Goal: Use online tool/utility: Utilize a website feature to perform a specific function

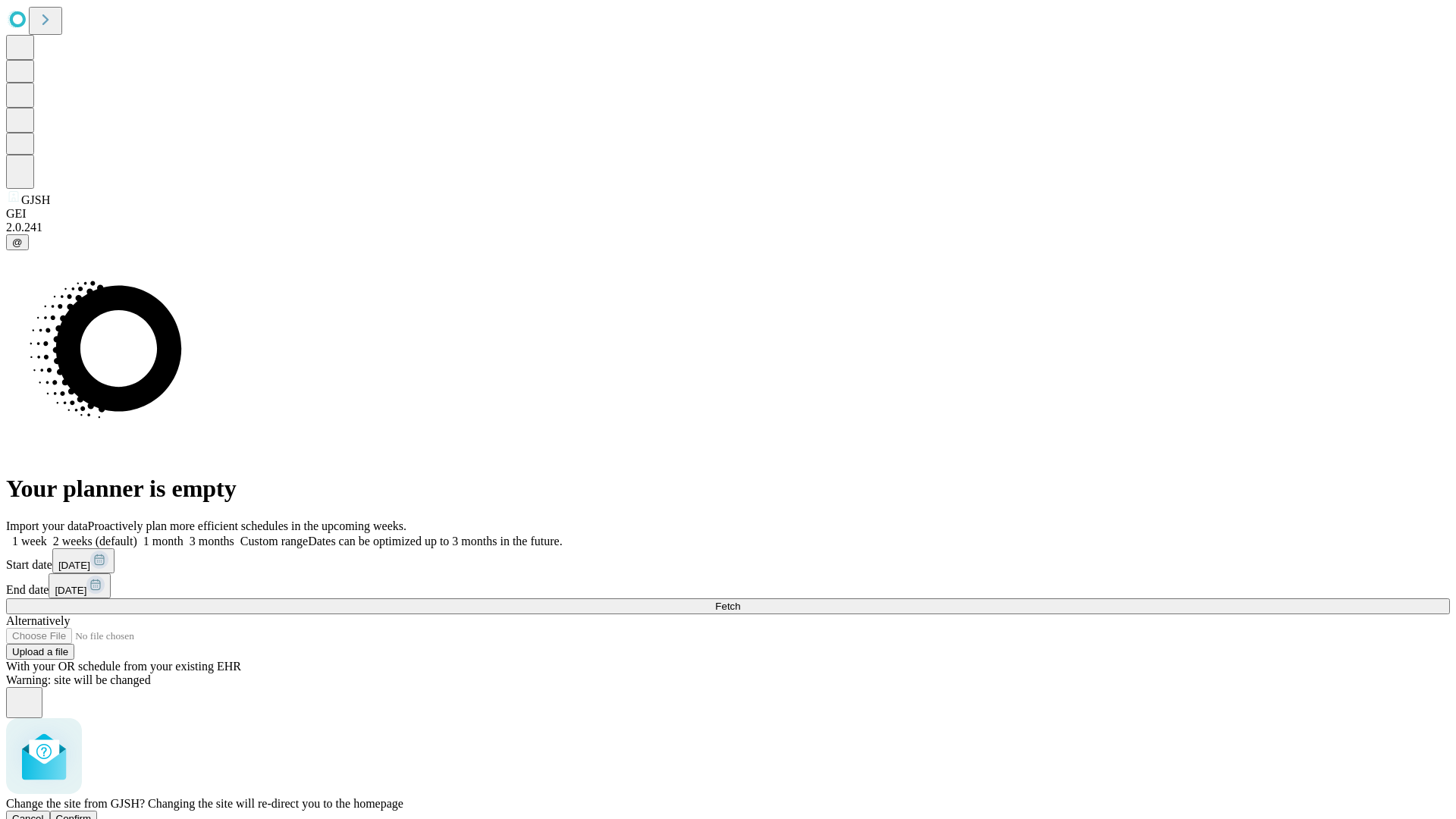
click at [92, 813] on span "Confirm" at bounding box center [74, 818] width 36 height 12
click at [184, 534] on label "1 month" at bounding box center [160, 541] width 46 height 13
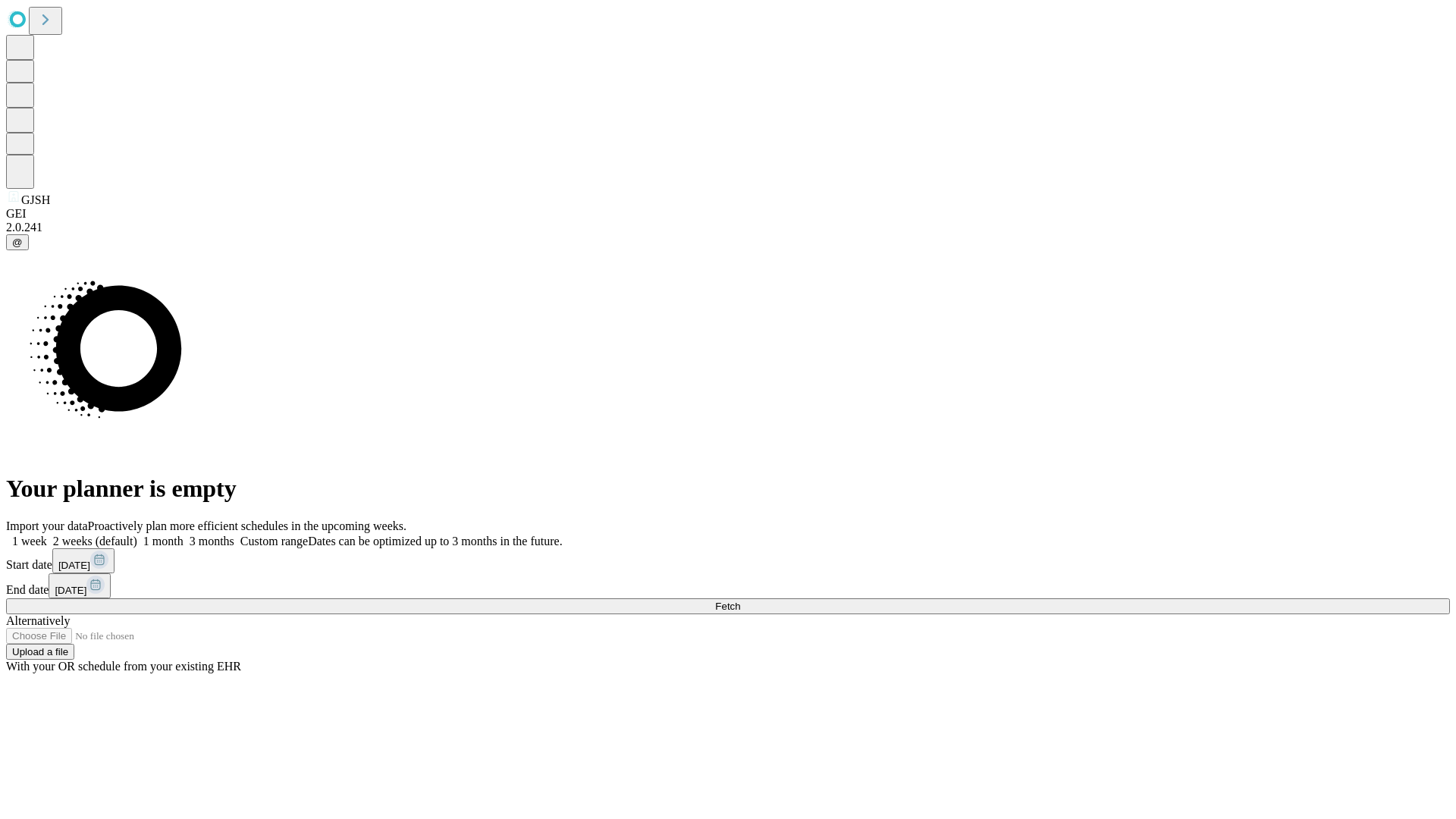
click at [740, 601] on span "Fetch" at bounding box center [728, 606] width 25 height 12
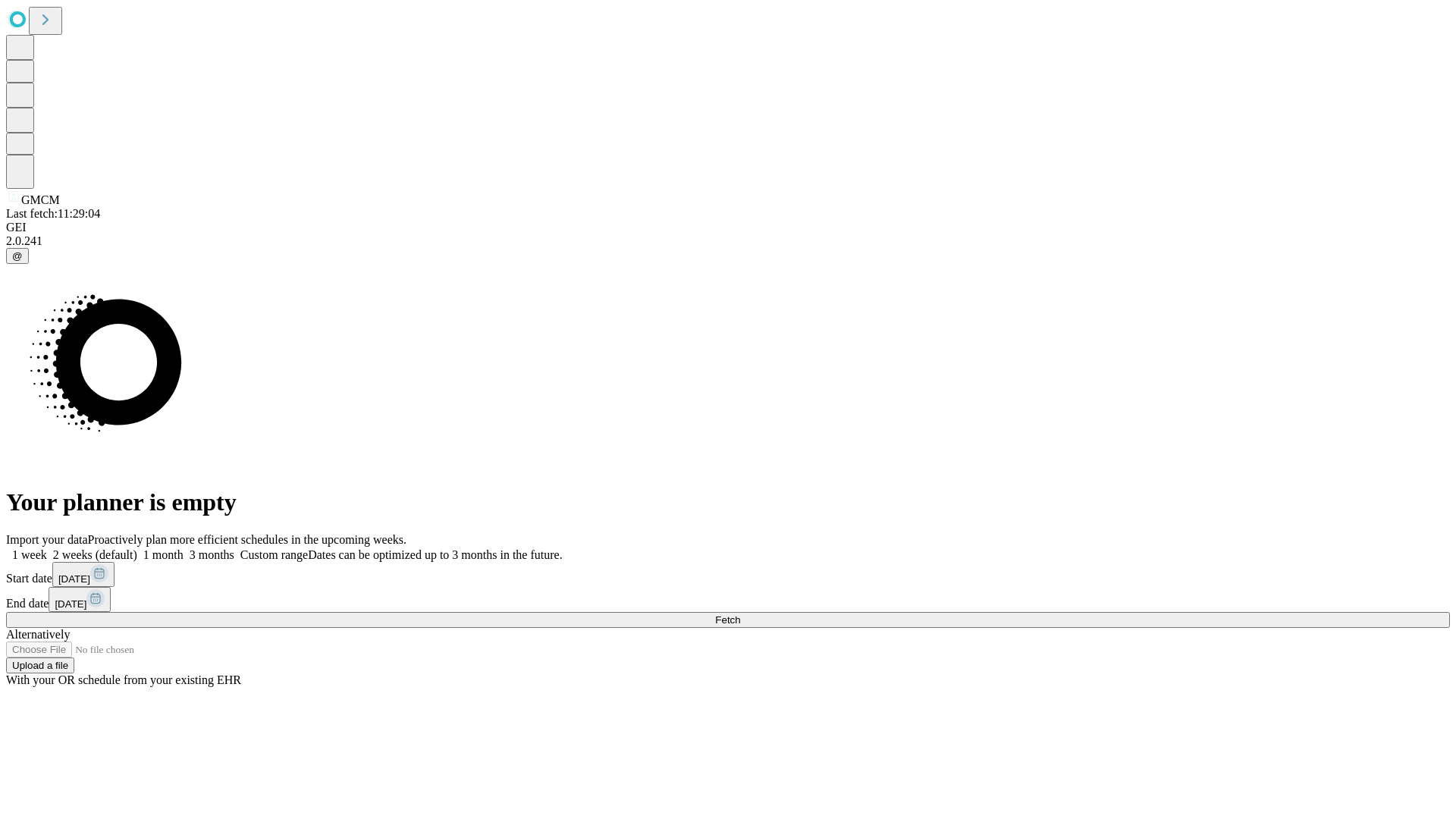
click at [184, 548] on label "1 month" at bounding box center [160, 555] width 46 height 13
click at [740, 614] on span "Fetch" at bounding box center [728, 620] width 25 height 12
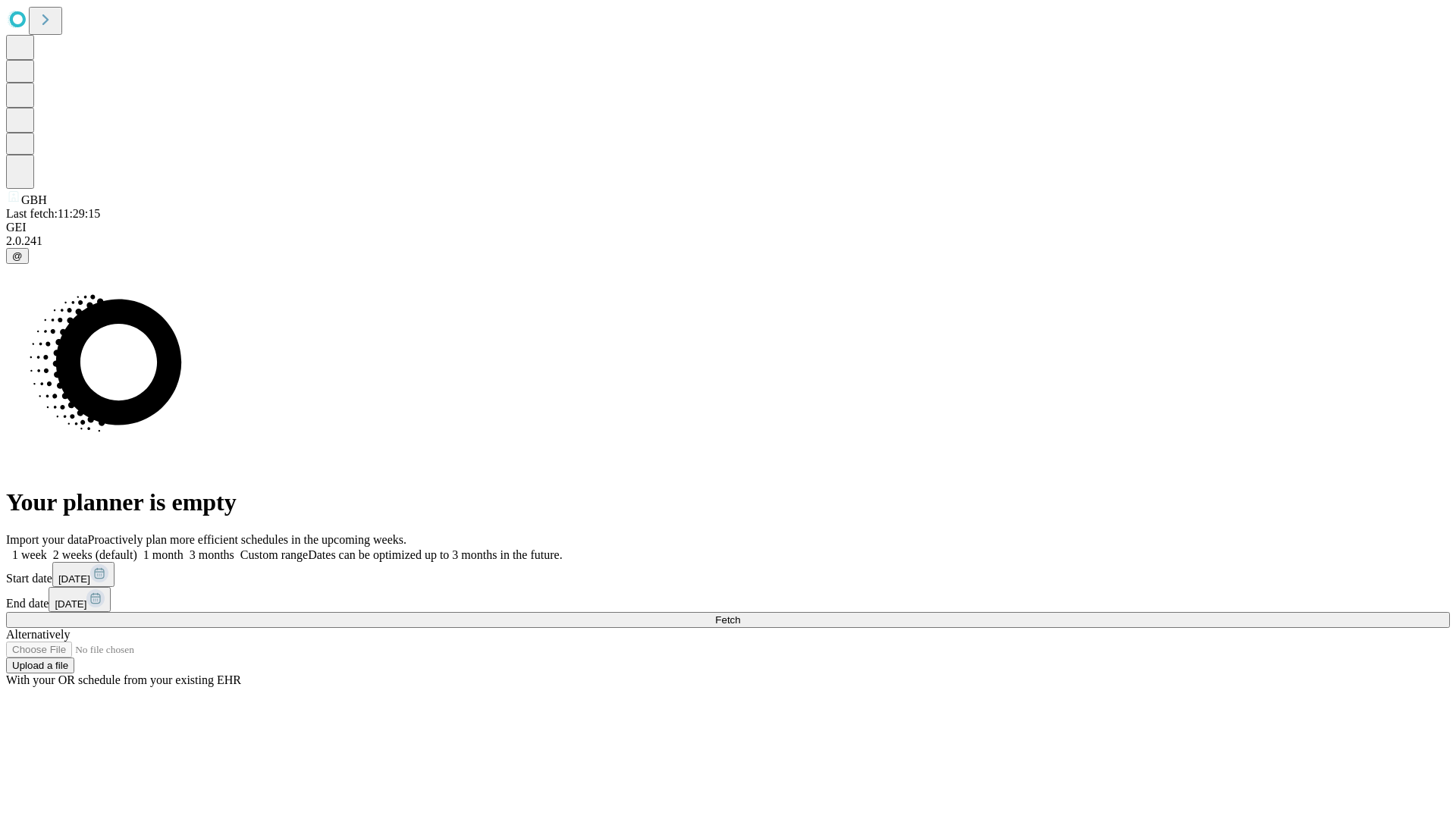
click at [184, 548] on label "1 month" at bounding box center [160, 555] width 46 height 13
click at [740, 614] on span "Fetch" at bounding box center [728, 620] width 25 height 12
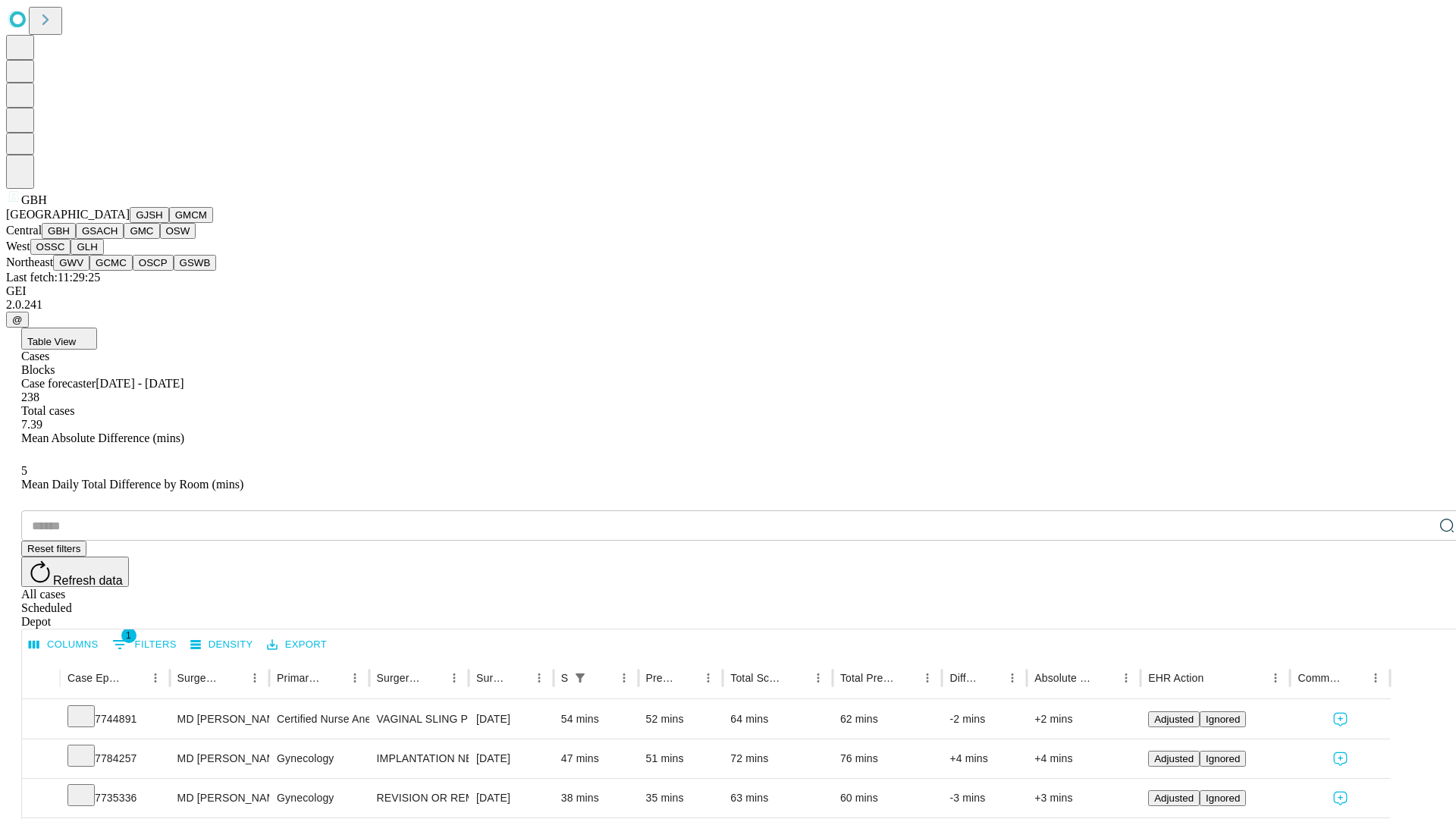
click at [117, 239] on button "GSACH" at bounding box center [99, 231] width 48 height 16
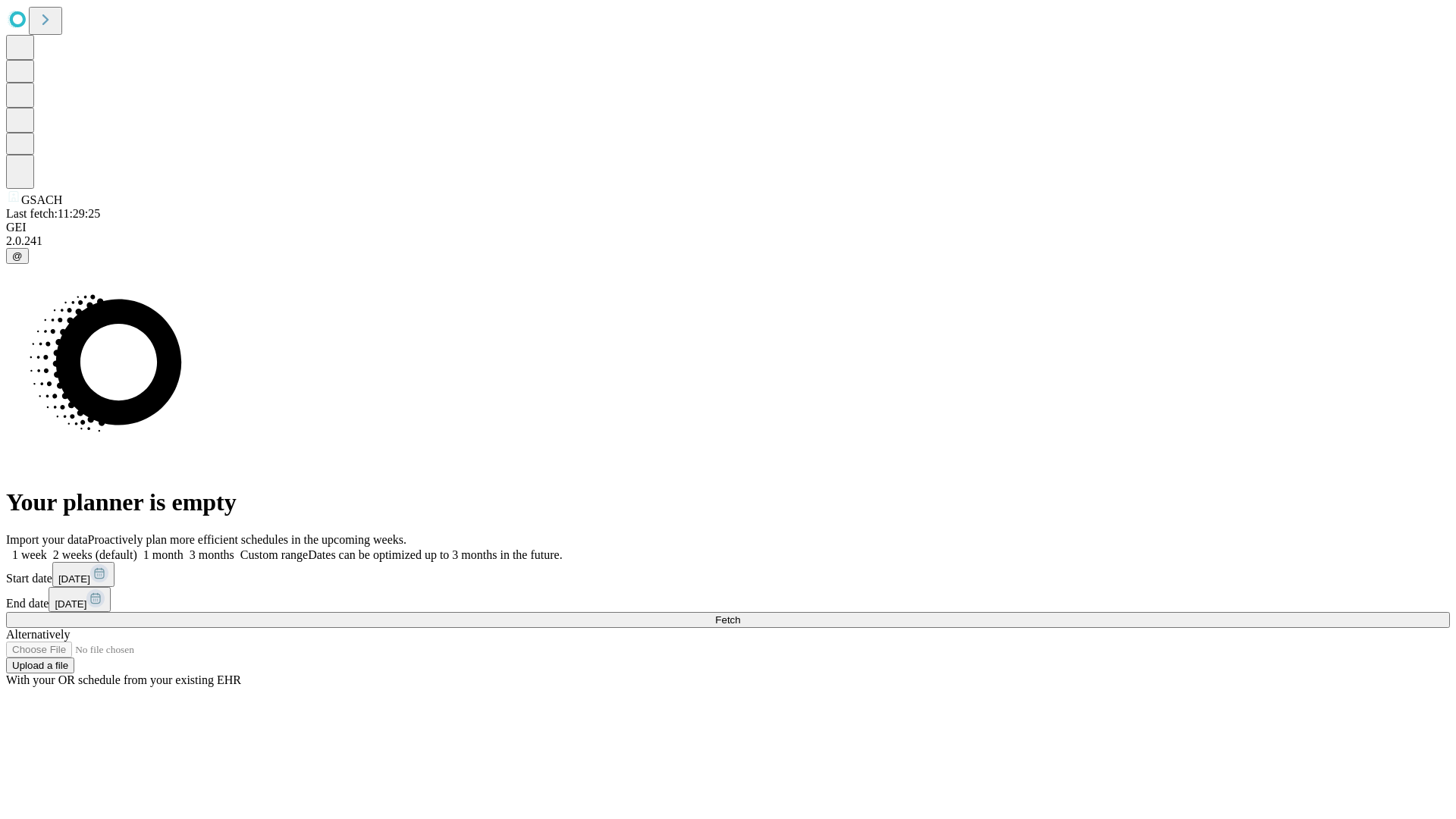
click at [184, 548] on label "1 month" at bounding box center [160, 555] width 46 height 13
click at [740, 614] on span "Fetch" at bounding box center [728, 620] width 25 height 12
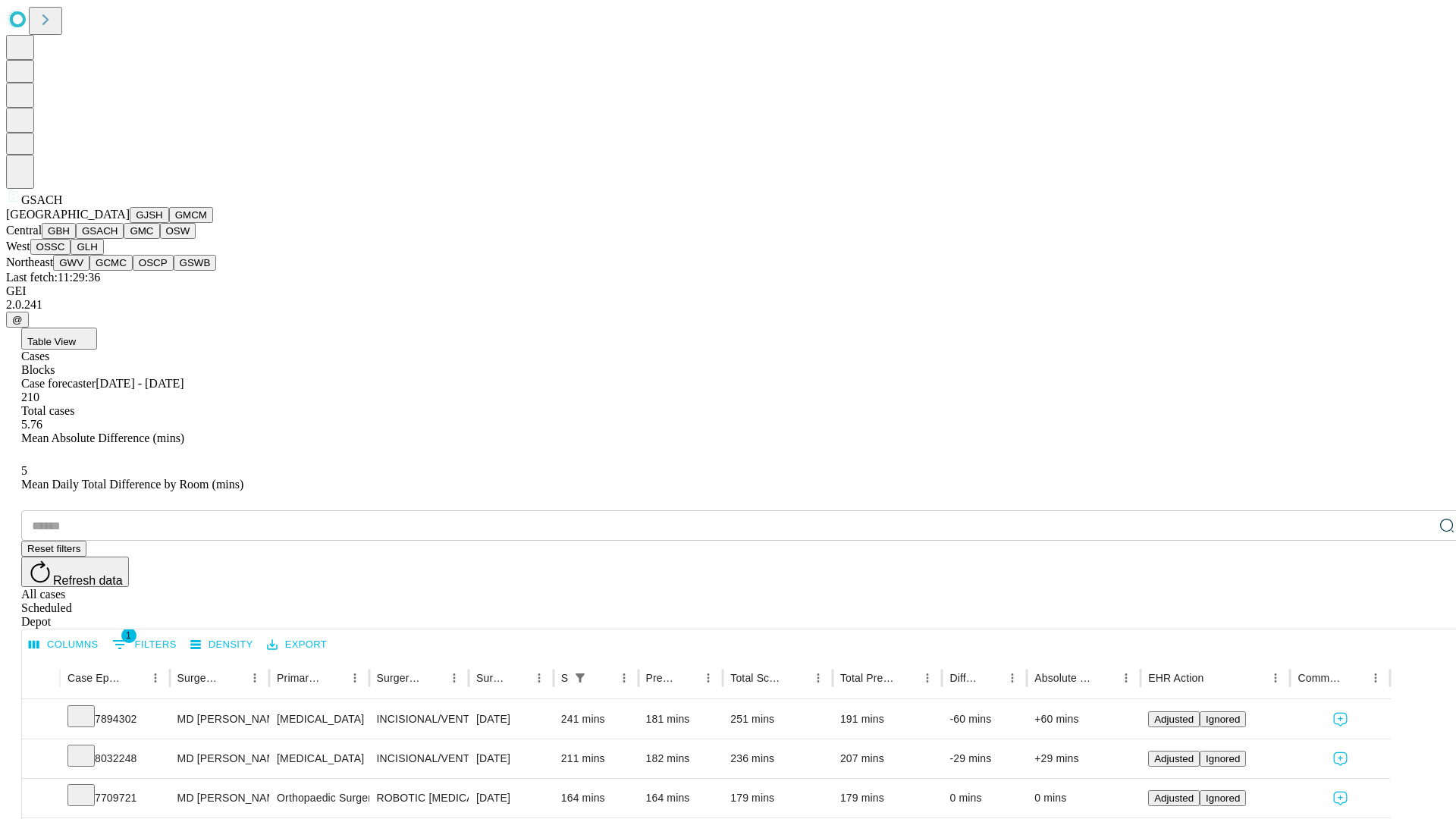
click at [124, 239] on button "GMC" at bounding box center [142, 231] width 36 height 16
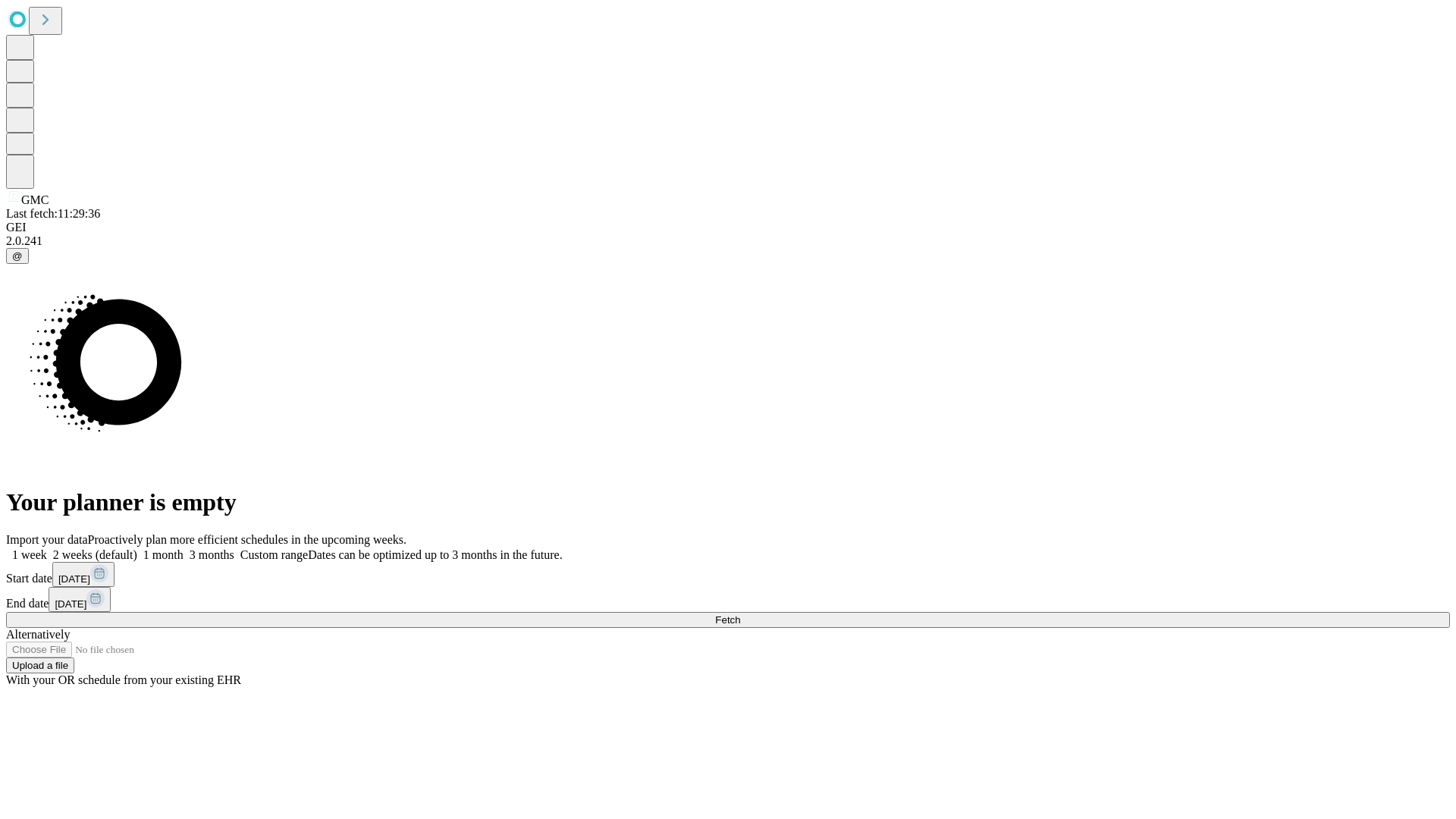
click at [184, 548] on label "1 month" at bounding box center [160, 555] width 46 height 13
click at [740, 614] on span "Fetch" at bounding box center [728, 620] width 25 height 12
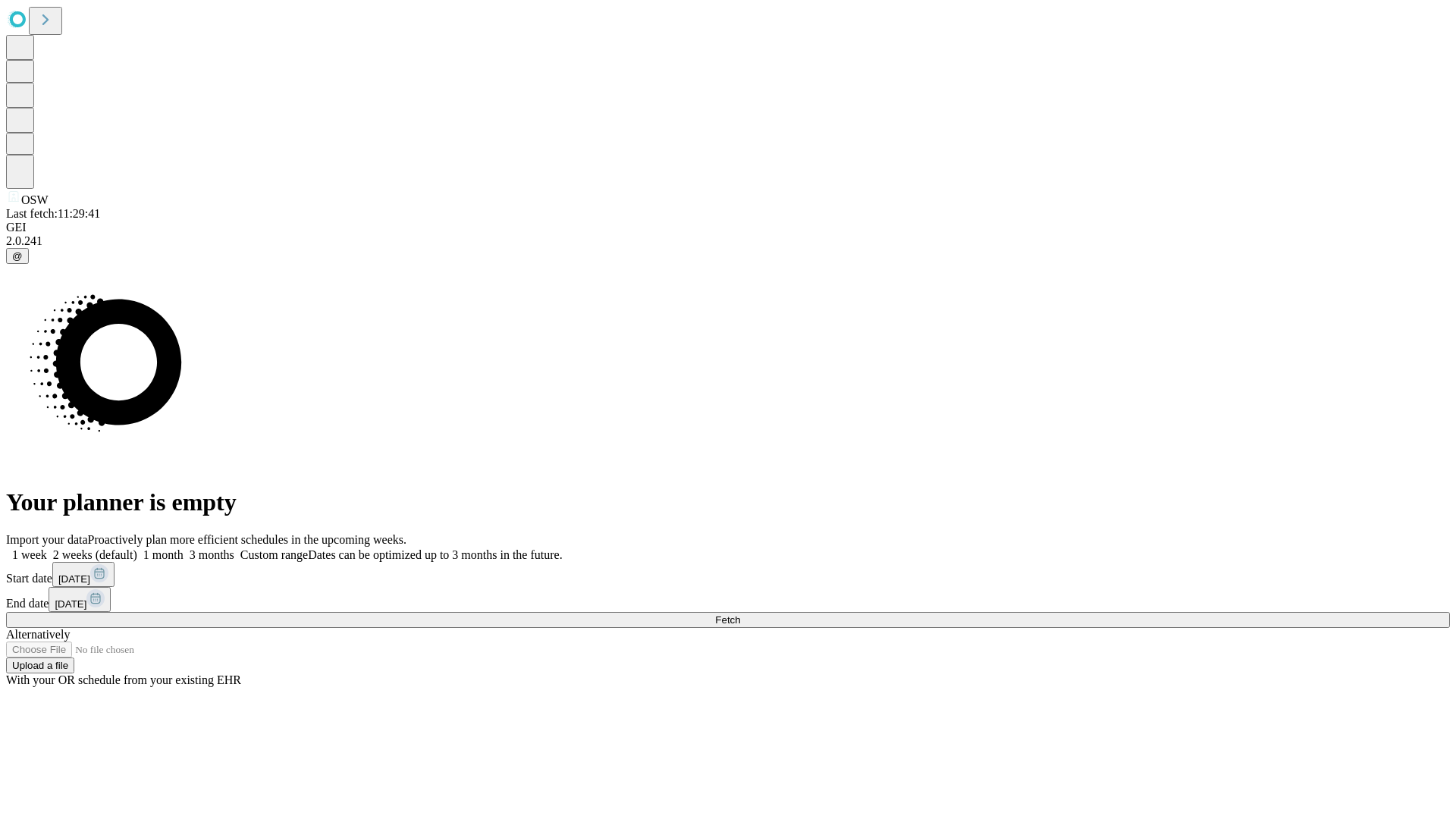
click at [184, 548] on label "1 month" at bounding box center [160, 555] width 46 height 13
click at [740, 614] on span "Fetch" at bounding box center [728, 620] width 25 height 12
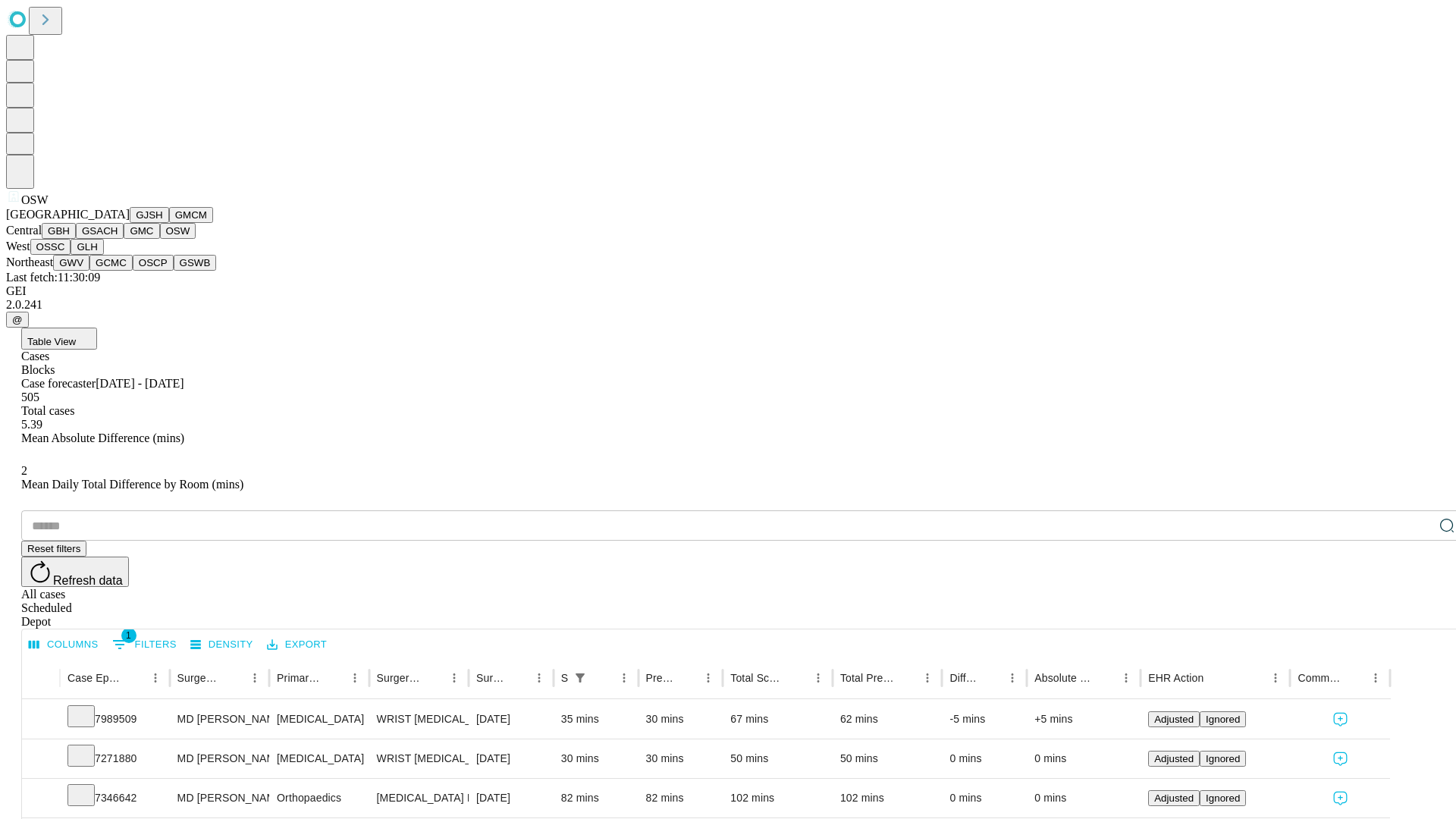
click at [71, 255] on button "OSSC" at bounding box center [51, 246] width 41 height 16
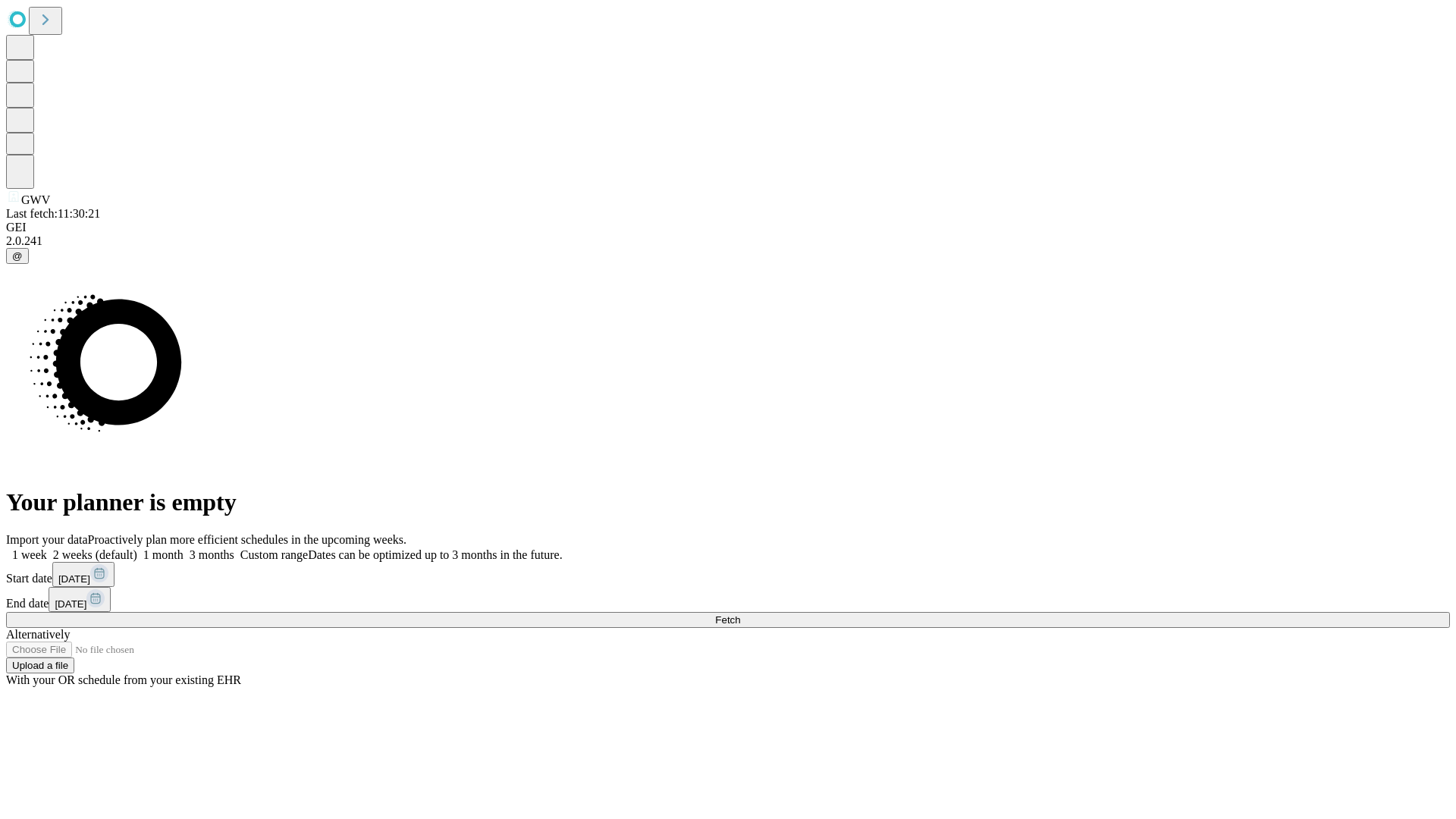
click at [184, 548] on label "1 month" at bounding box center [160, 555] width 46 height 13
click at [740, 614] on span "Fetch" at bounding box center [728, 620] width 25 height 12
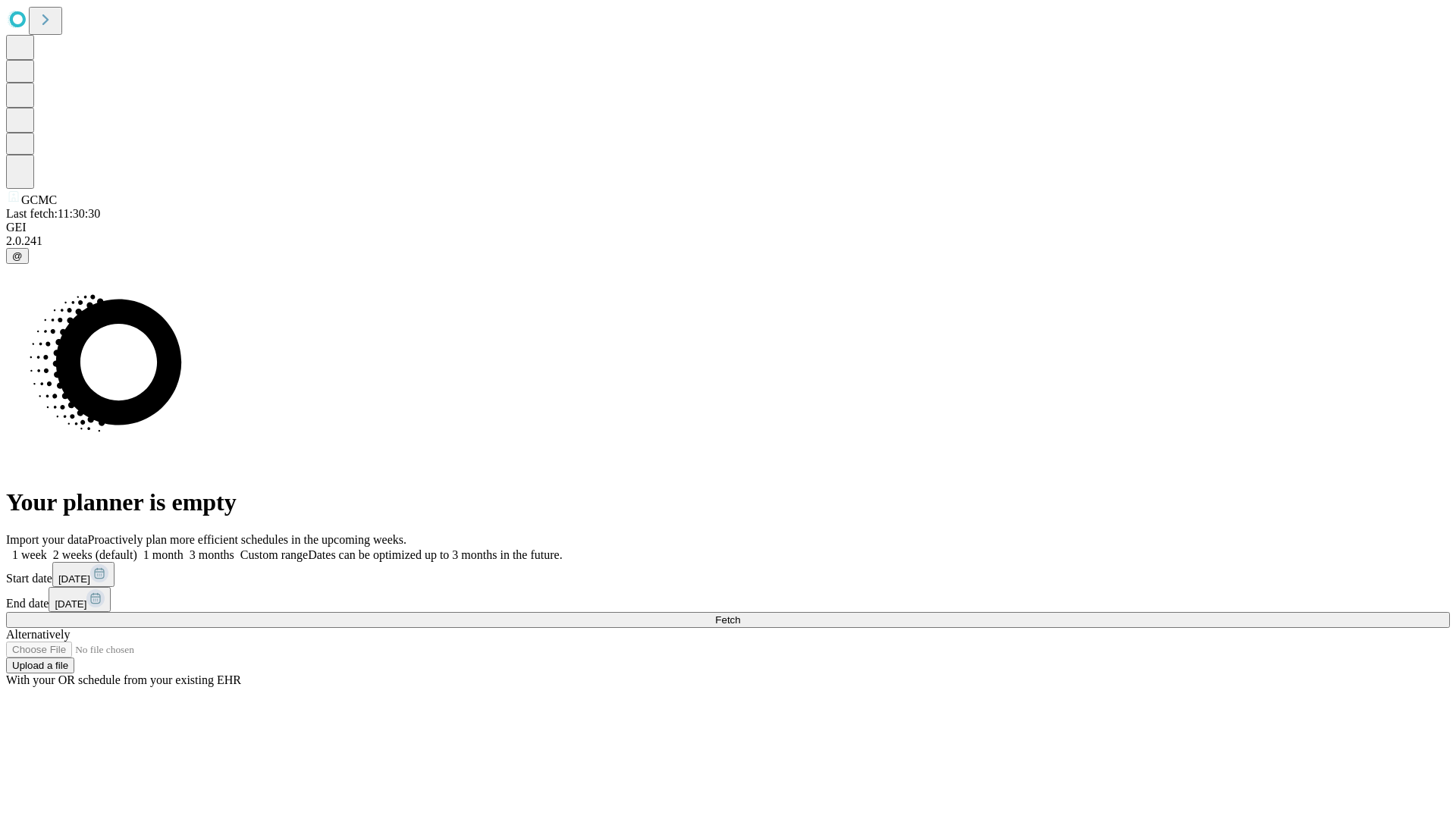
click at [184, 548] on label "1 month" at bounding box center [160, 555] width 46 height 13
click at [740, 614] on span "Fetch" at bounding box center [728, 620] width 25 height 12
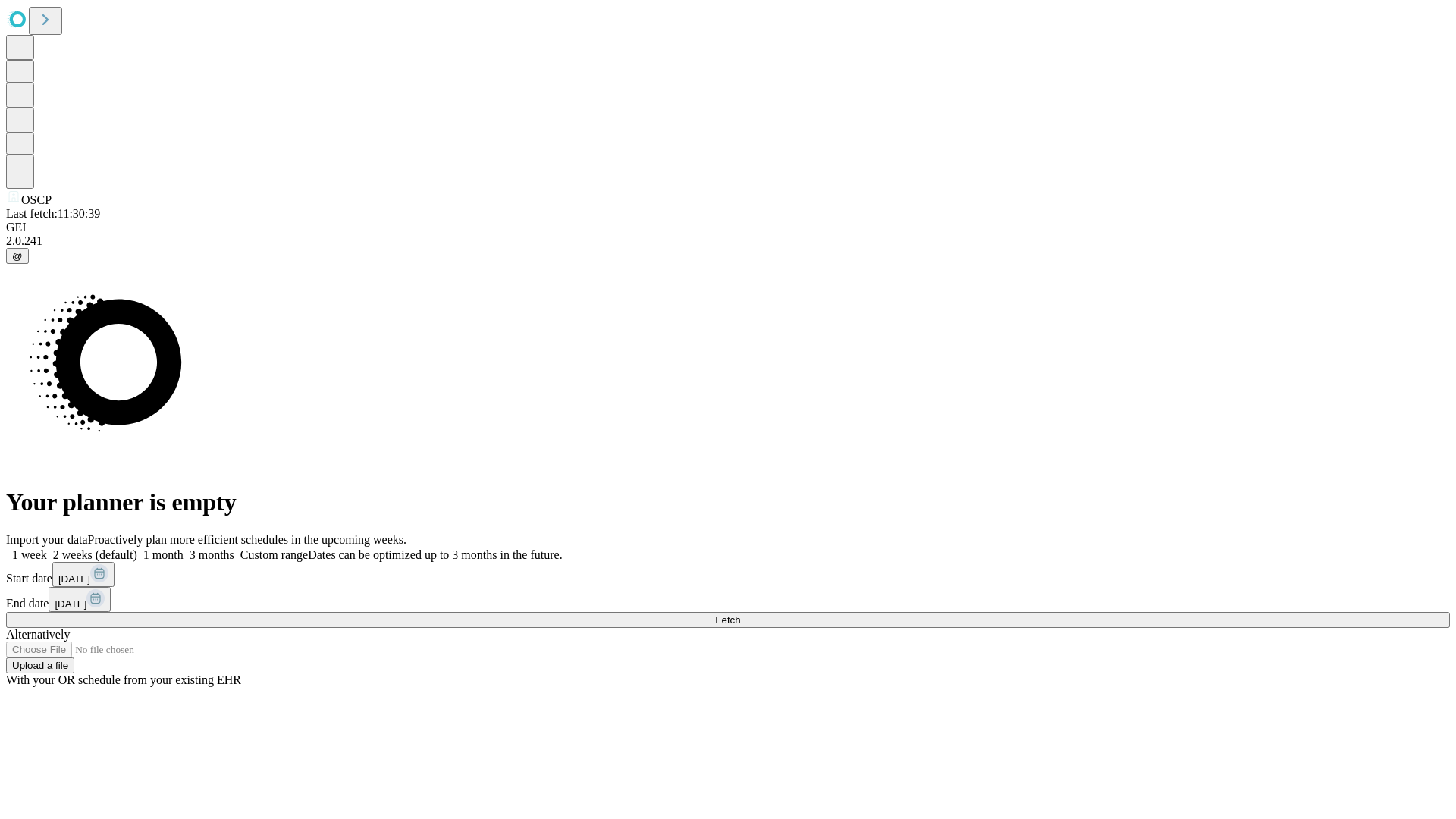
click at [740, 614] on span "Fetch" at bounding box center [728, 620] width 25 height 12
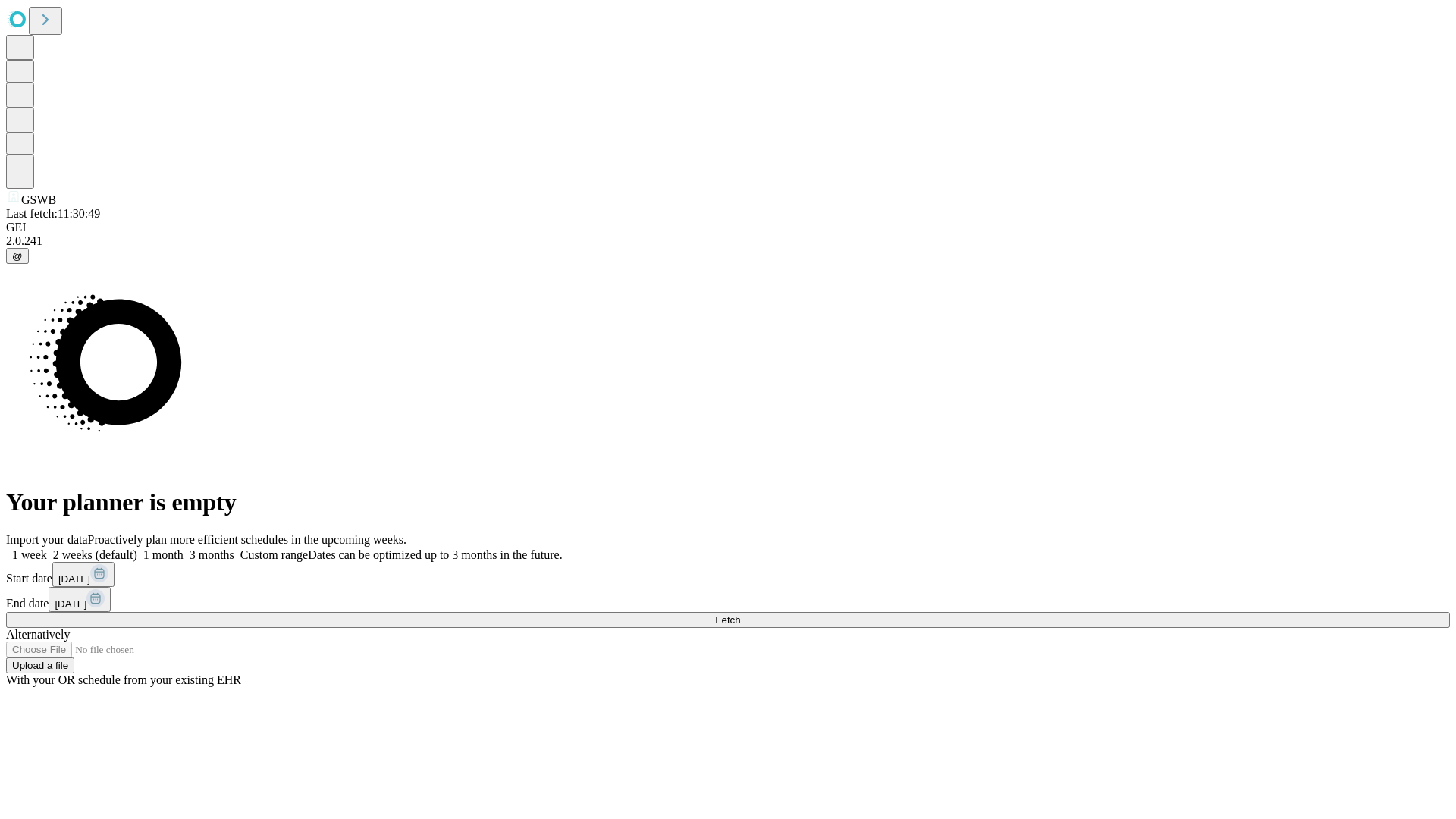
click at [184, 548] on label "1 month" at bounding box center [160, 555] width 46 height 13
click at [740, 614] on span "Fetch" at bounding box center [728, 620] width 25 height 12
